Goal: Check status: Check status

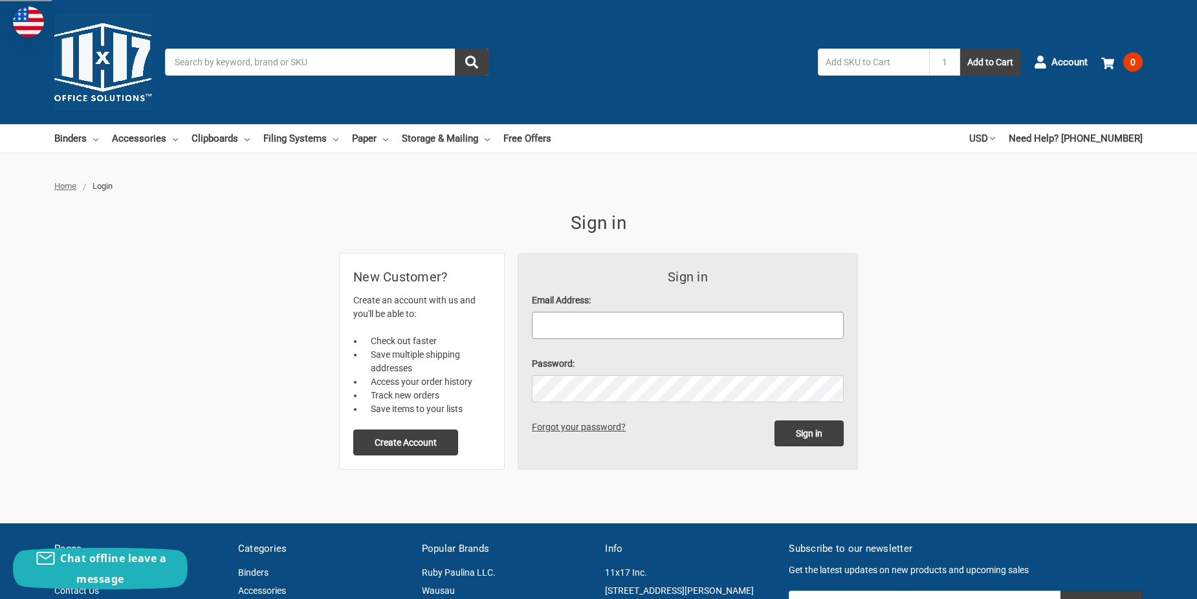
click at [549, 327] on input "Email Address:" at bounding box center [688, 325] width 312 height 27
type input "pdiviney@addisontx.gov"
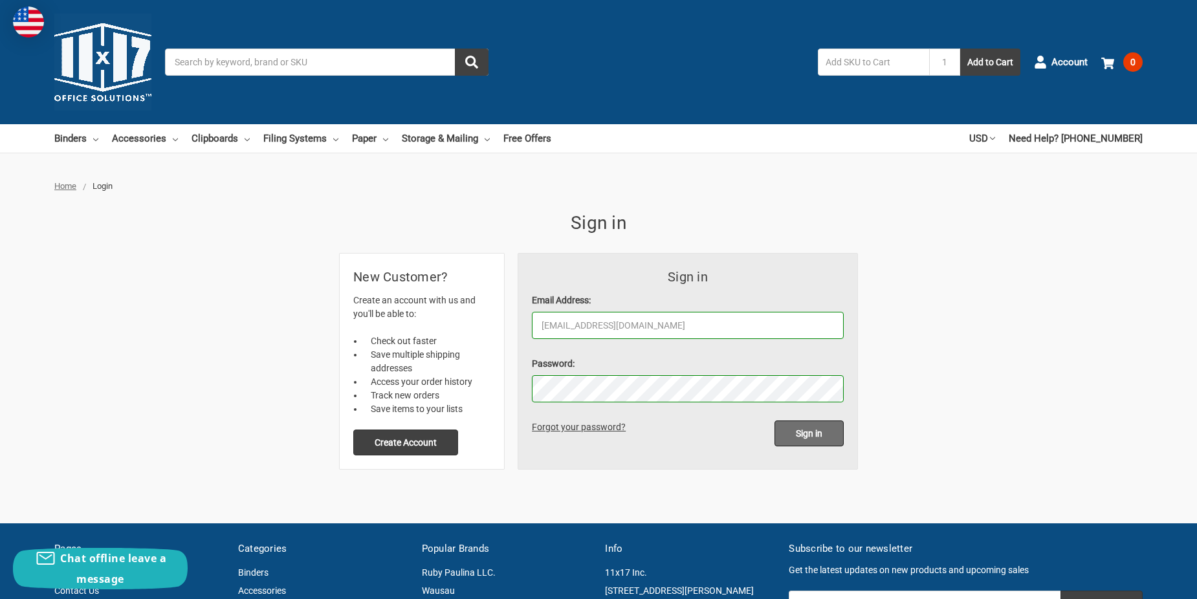
click at [811, 429] on input "Sign in" at bounding box center [808, 434] width 69 height 26
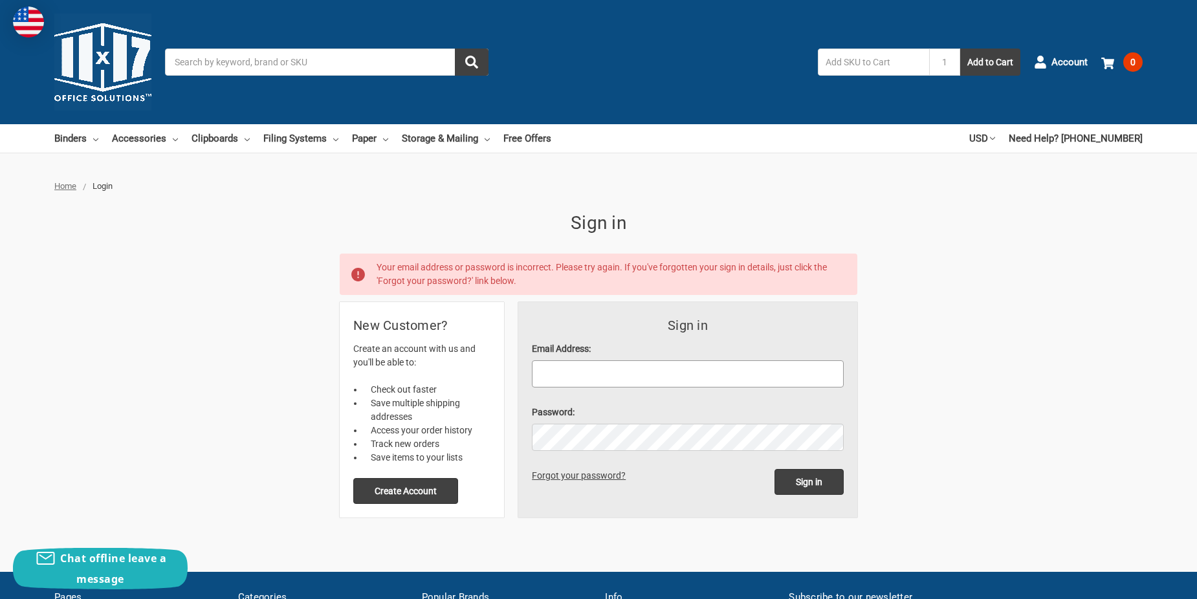
click at [598, 375] on input "Email Address:" at bounding box center [688, 373] width 312 height 27
type input "pdiviney@addisontx.gov"
click at [796, 480] on input "Sign in" at bounding box center [808, 482] width 69 height 26
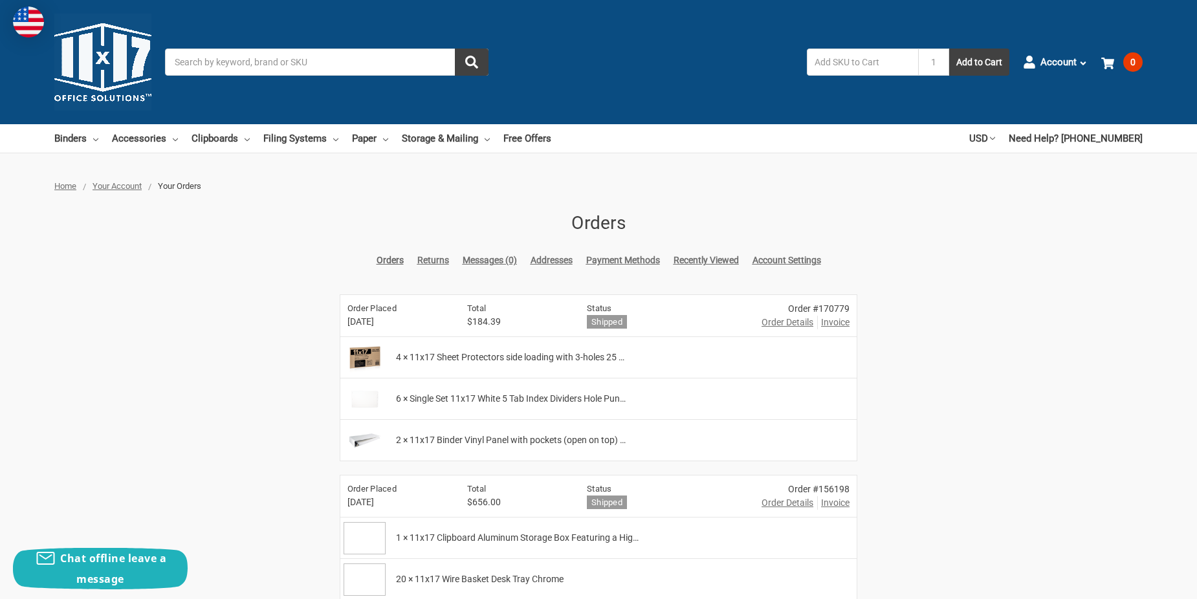
click at [836, 320] on span "Invoice" at bounding box center [835, 323] width 28 height 14
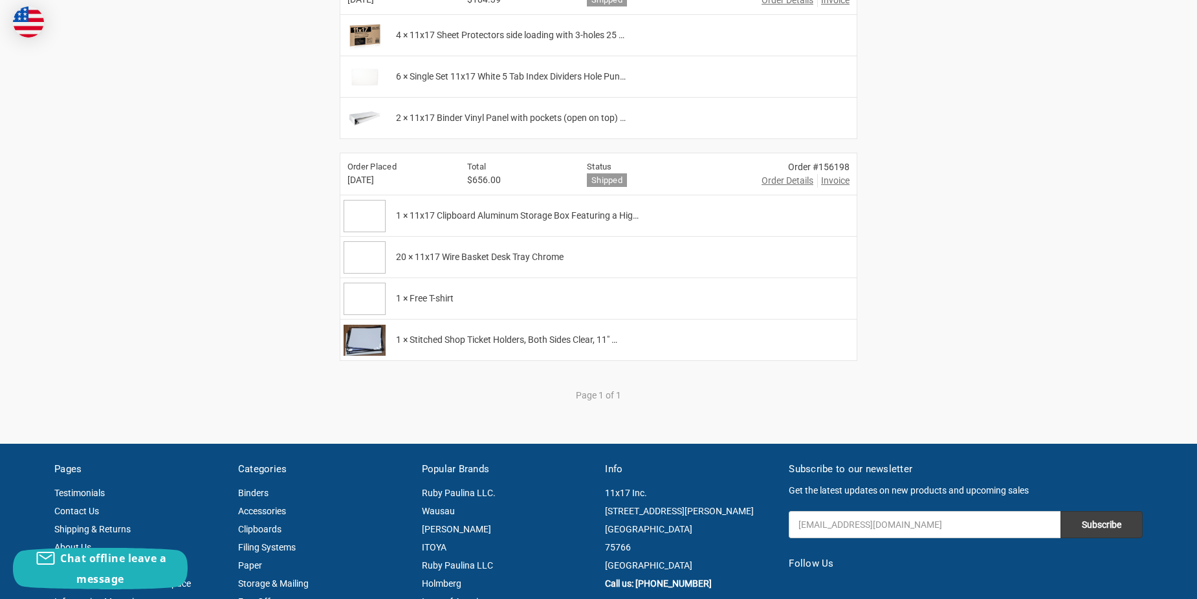
scroll to position [323, 0]
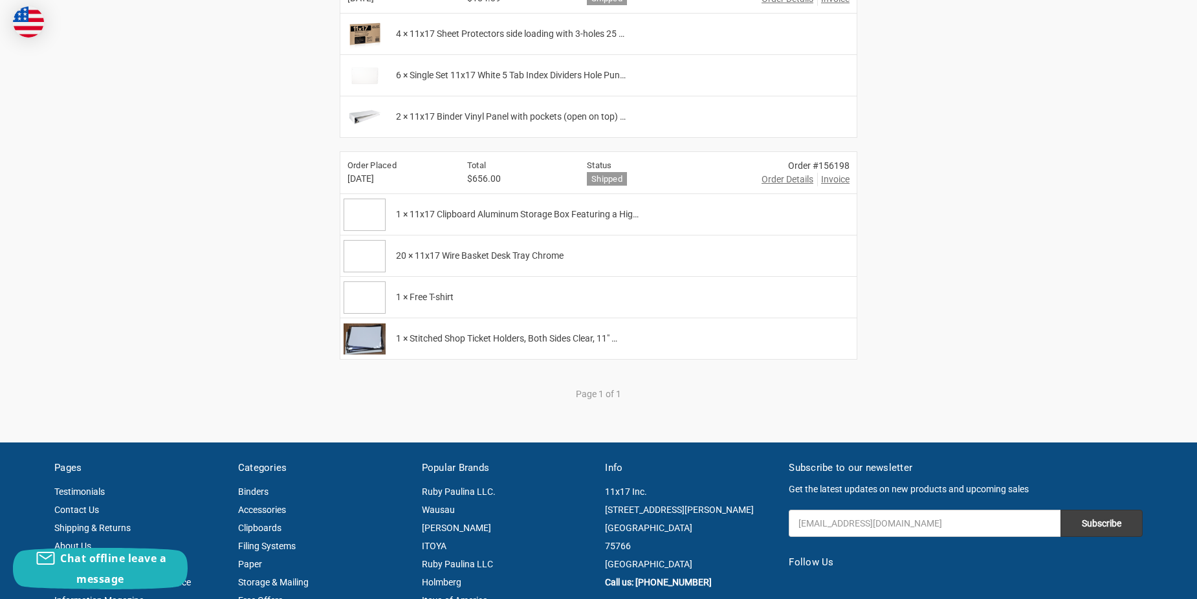
click at [554, 257] on span "20 × 11x17 Wire Basket Desk Tray Chrome" at bounding box center [480, 256] width 168 height 14
click at [535, 298] on div "1 × Free T-shirt" at bounding box center [623, 297] width 468 height 41
click at [585, 349] on div "1 × Stitched Shop Ticket Holders, Both Sides Clear, 11" …" at bounding box center [623, 338] width 468 height 41
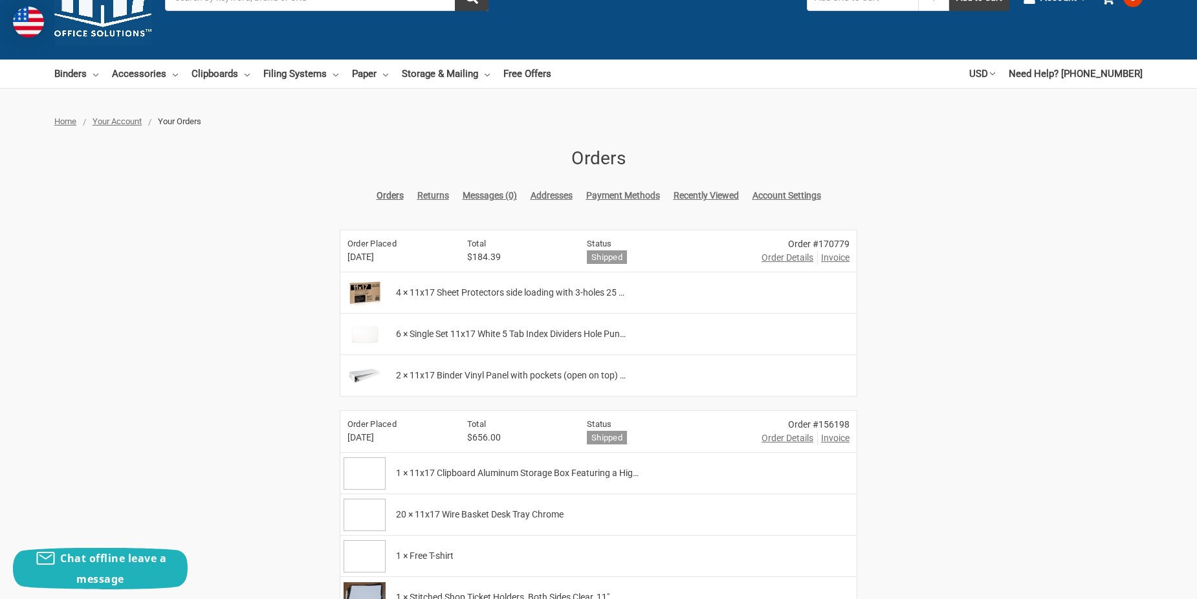
scroll to position [0, 0]
